Goal: Task Accomplishment & Management: Manage account settings

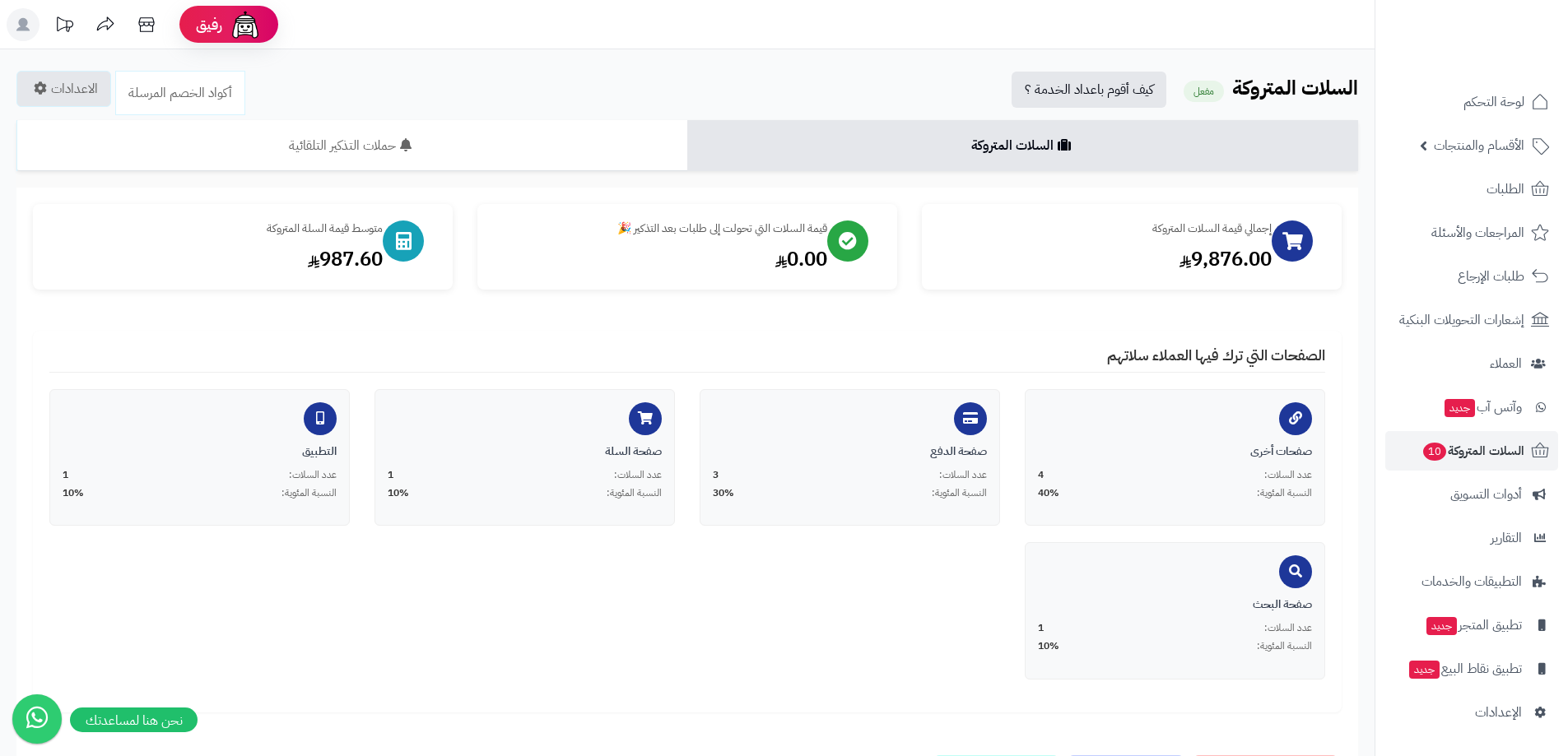
scroll to position [491, 0]
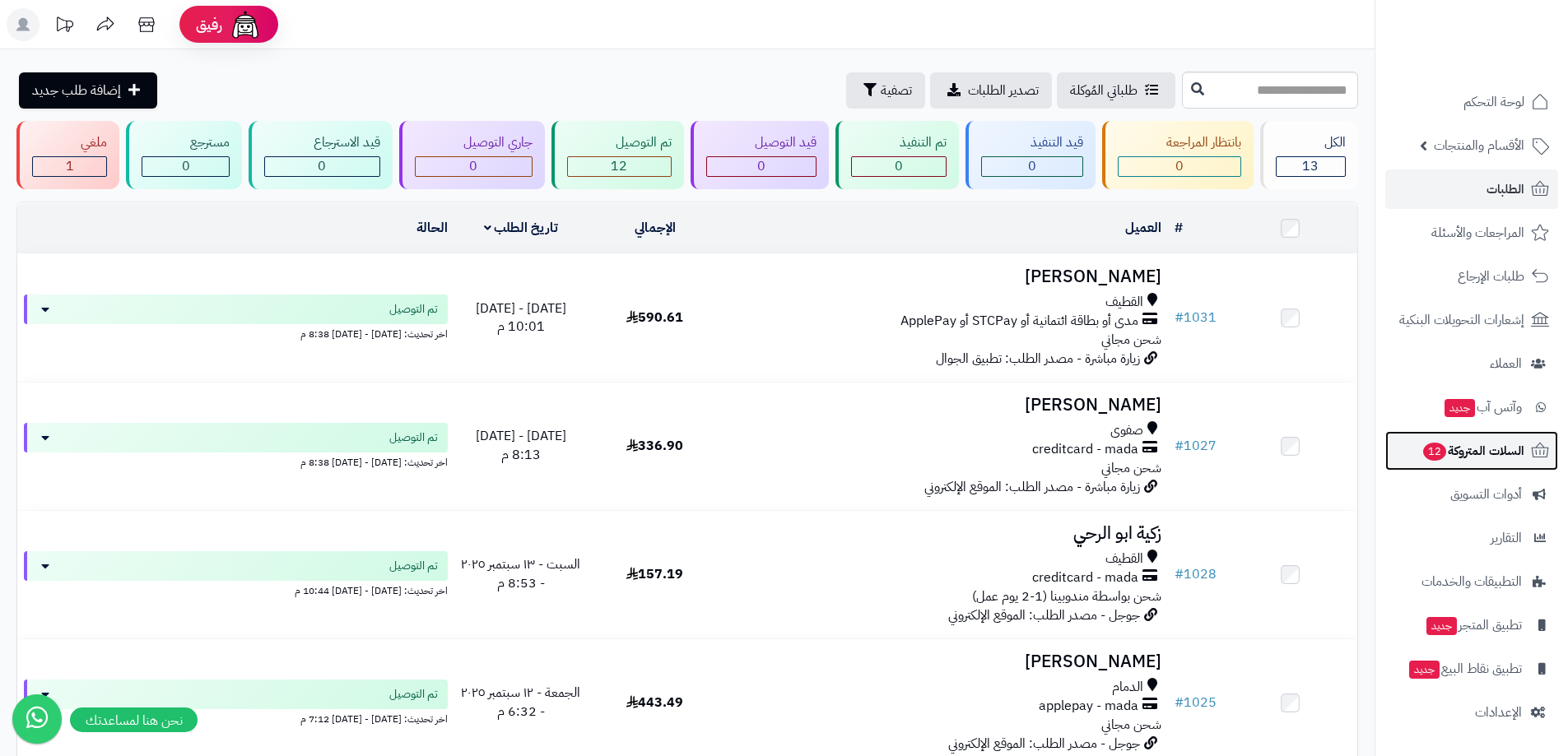
click at [1452, 450] on span "السلات المتروكة 12" at bounding box center [1472, 451] width 103 height 23
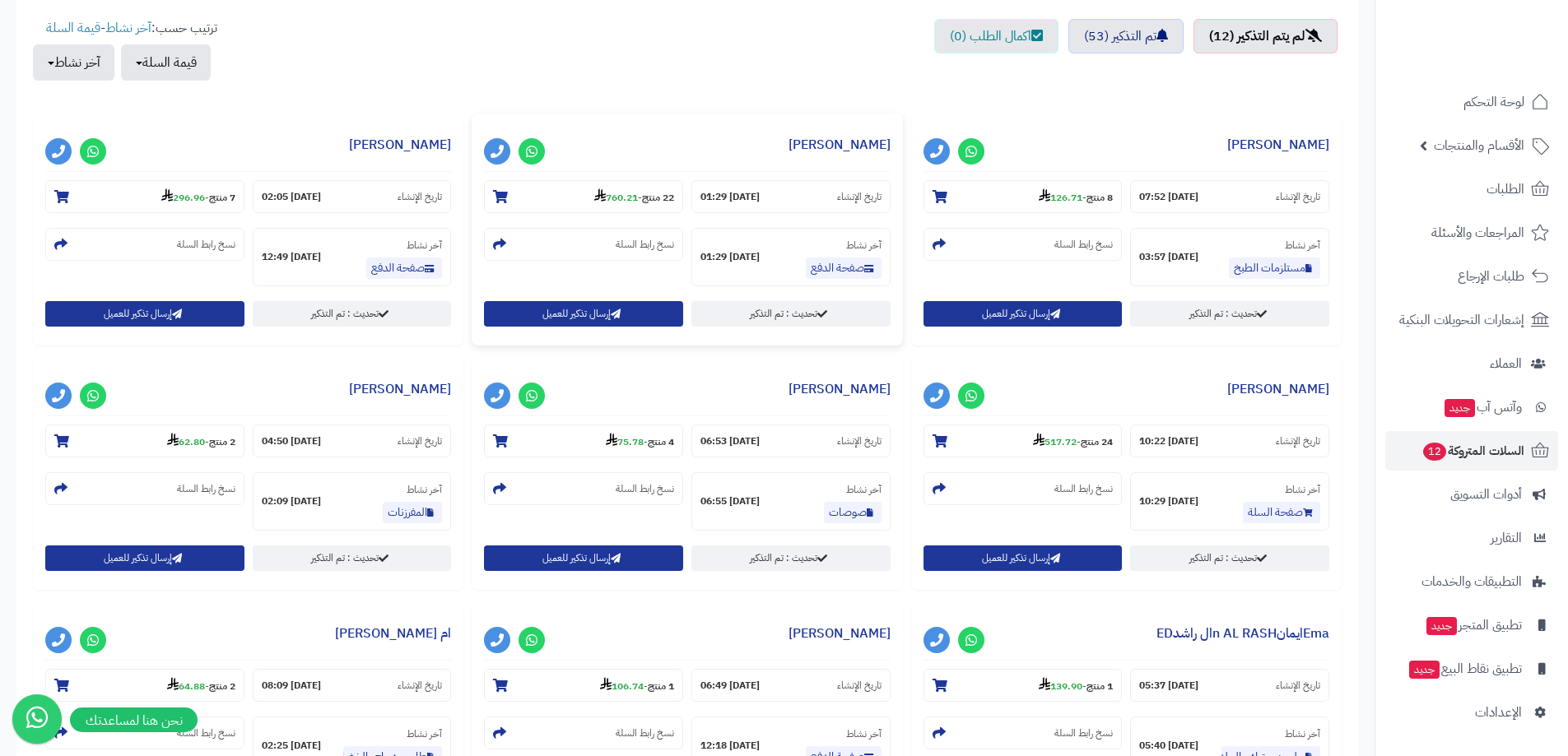
scroll to position [740, 0]
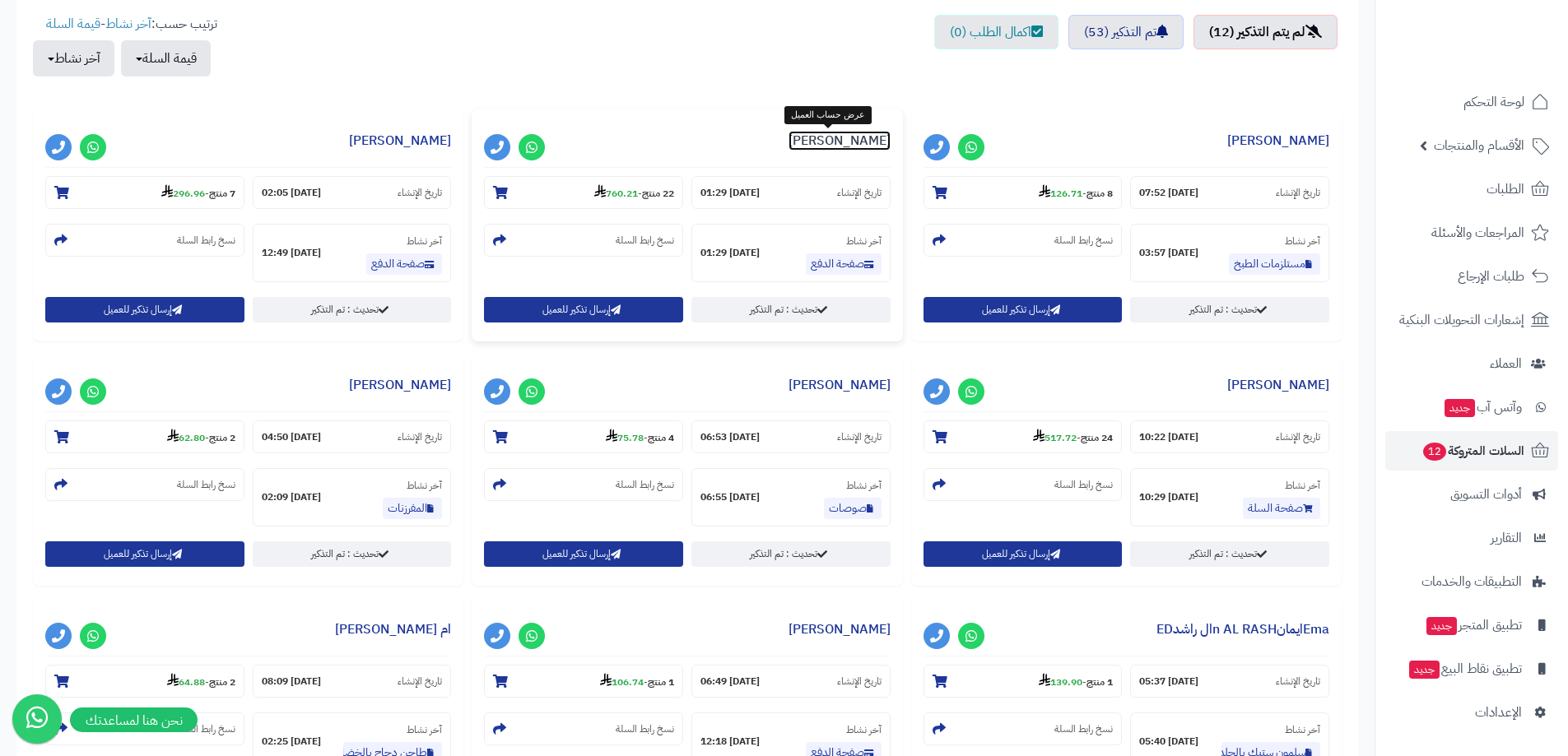
click at [805, 135] on link "Mohammad Al-alawi" at bounding box center [839, 141] width 102 height 20
click at [633, 244] on small "نسخ رابط السلة" at bounding box center [645, 240] width 59 height 14
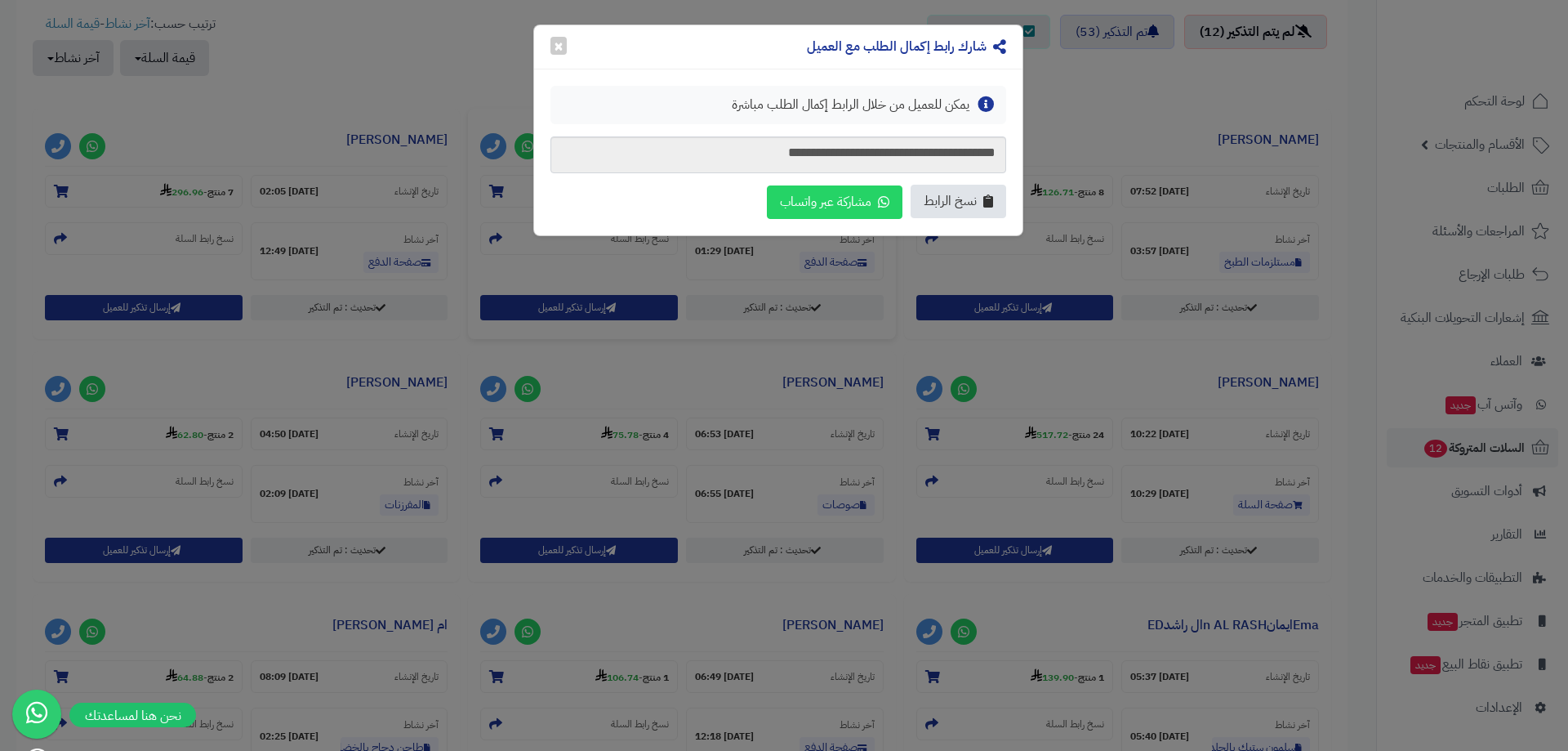
click at [947, 198] on span "نسخ الرابط" at bounding box center [950, 201] width 53 height 19
click at [564, 49] on button "×" at bounding box center [558, 45] width 16 height 18
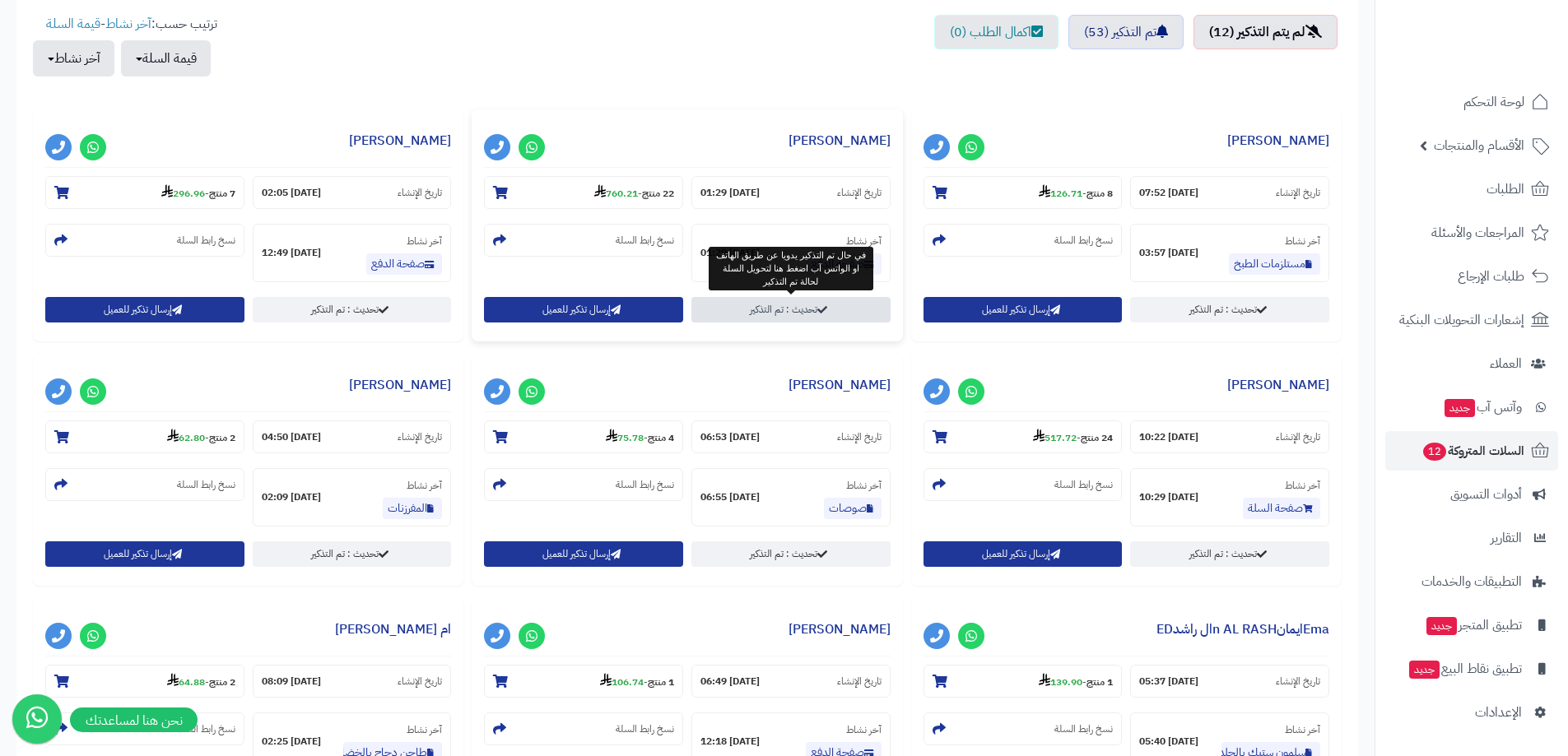
click at [841, 309] on link "تحديث : تم التذكير" at bounding box center [791, 309] width 199 height 25
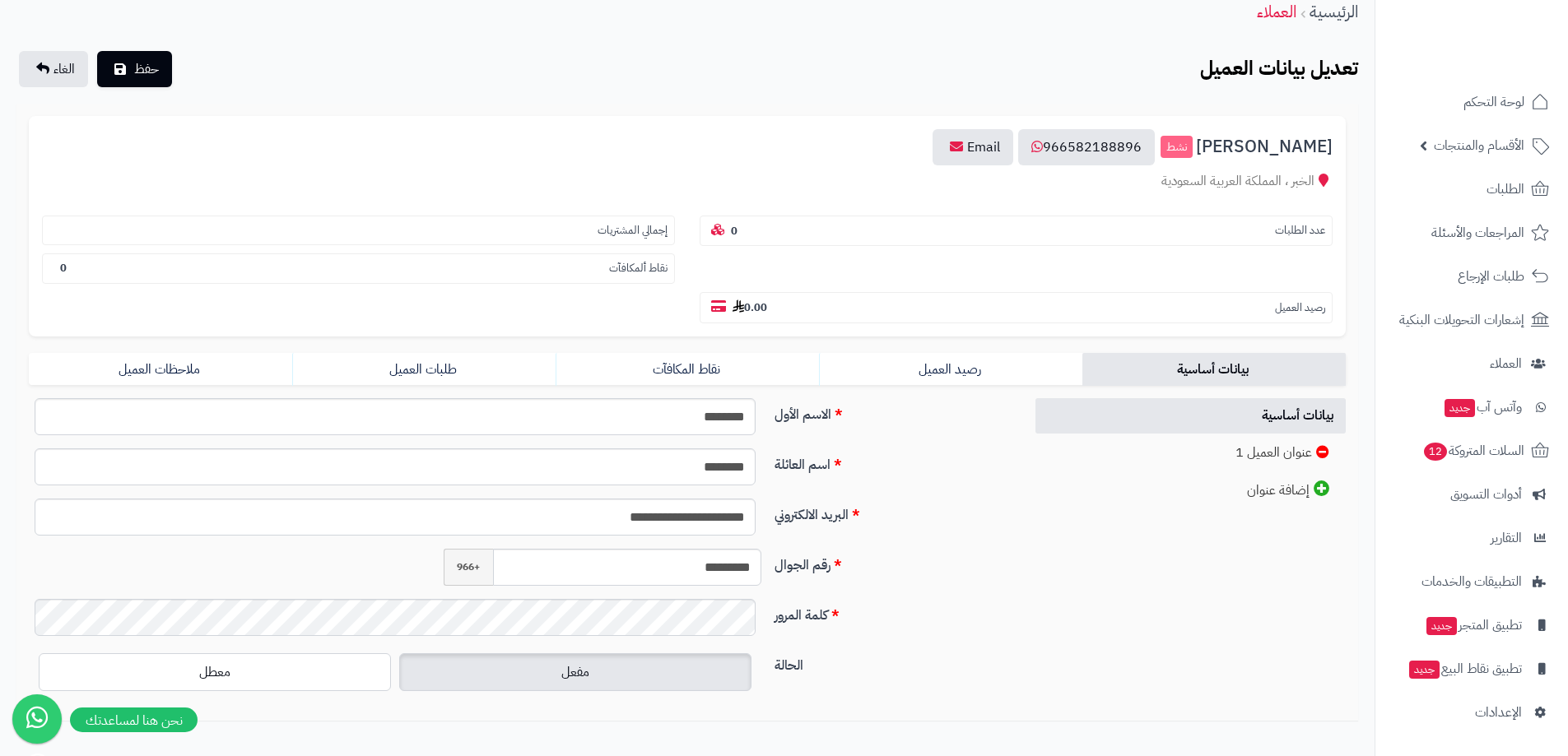
scroll to position [163, 0]
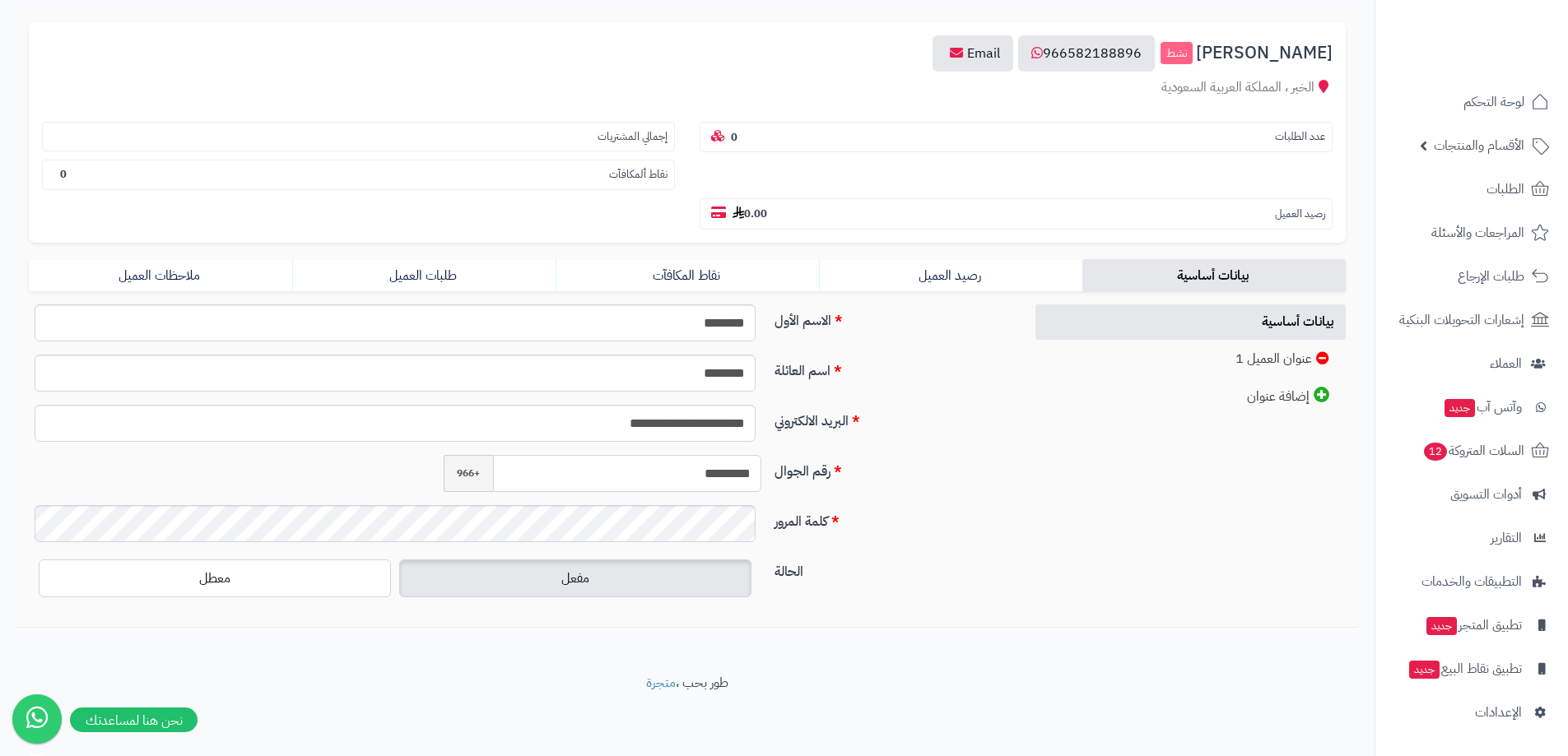
click at [725, 460] on input "*********" at bounding box center [627, 473] width 269 height 37
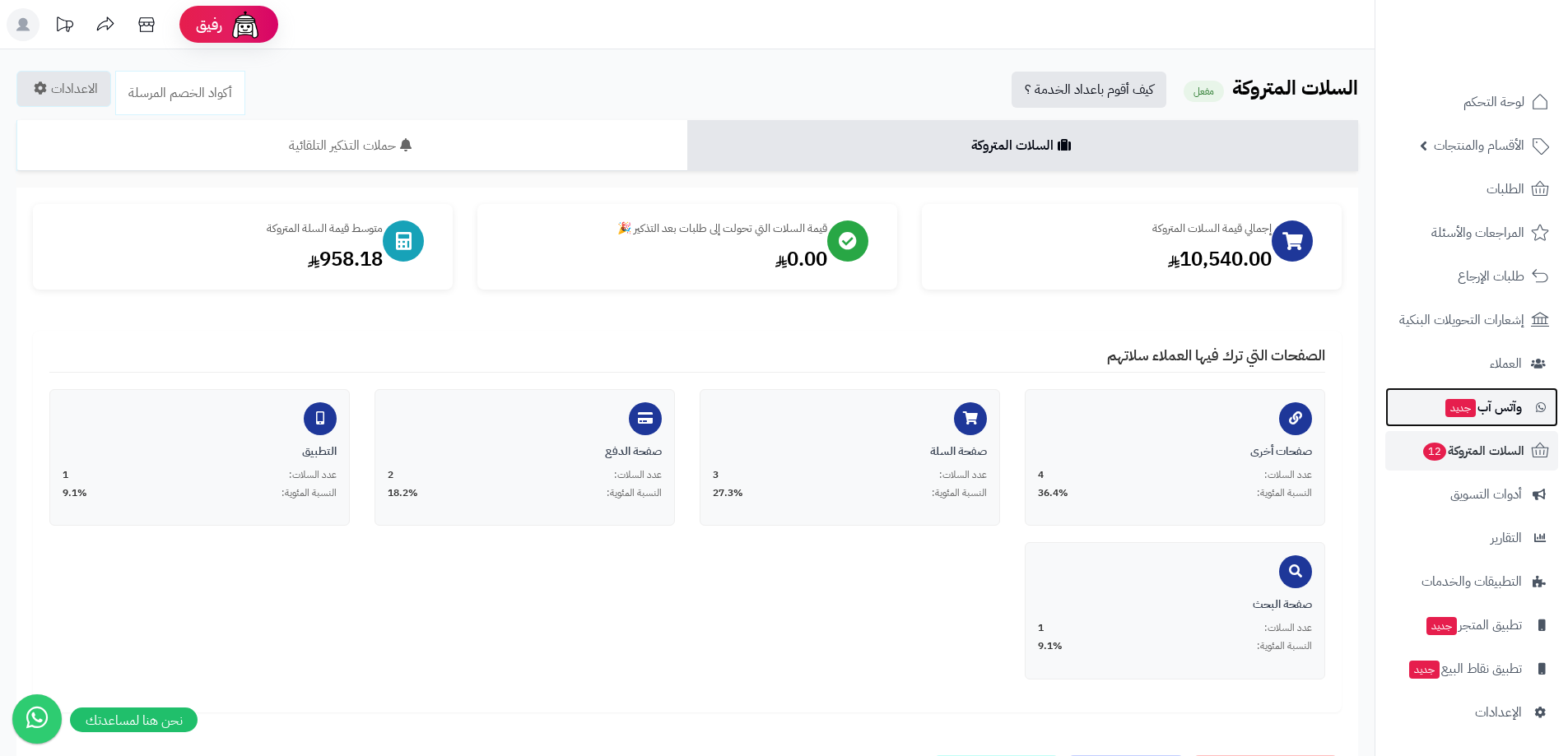
click at [1502, 411] on span "وآتس آب جديد" at bounding box center [1482, 407] width 79 height 23
